Goal: Information Seeking & Learning: Learn about a topic

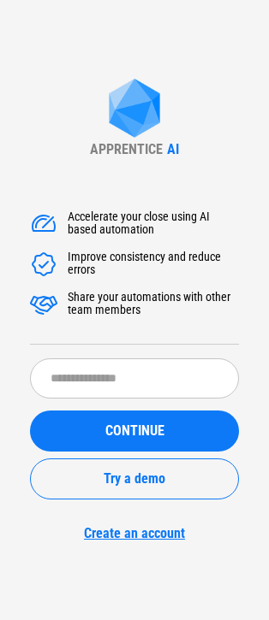
click at [8, 66] on div "APPRENTICE AI Accelerate your close using AI based automation Improve consisten…" at bounding box center [134, 310] width 269 height 620
